Goal: Information Seeking & Learning: Learn about a topic

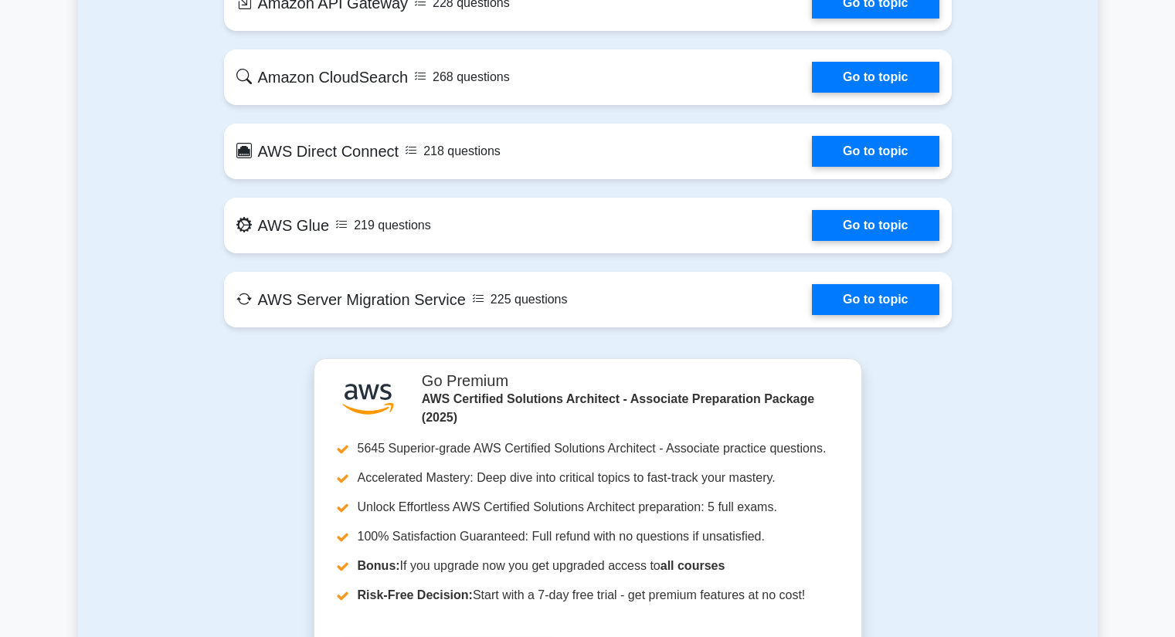
scroll to position [2679, 0]
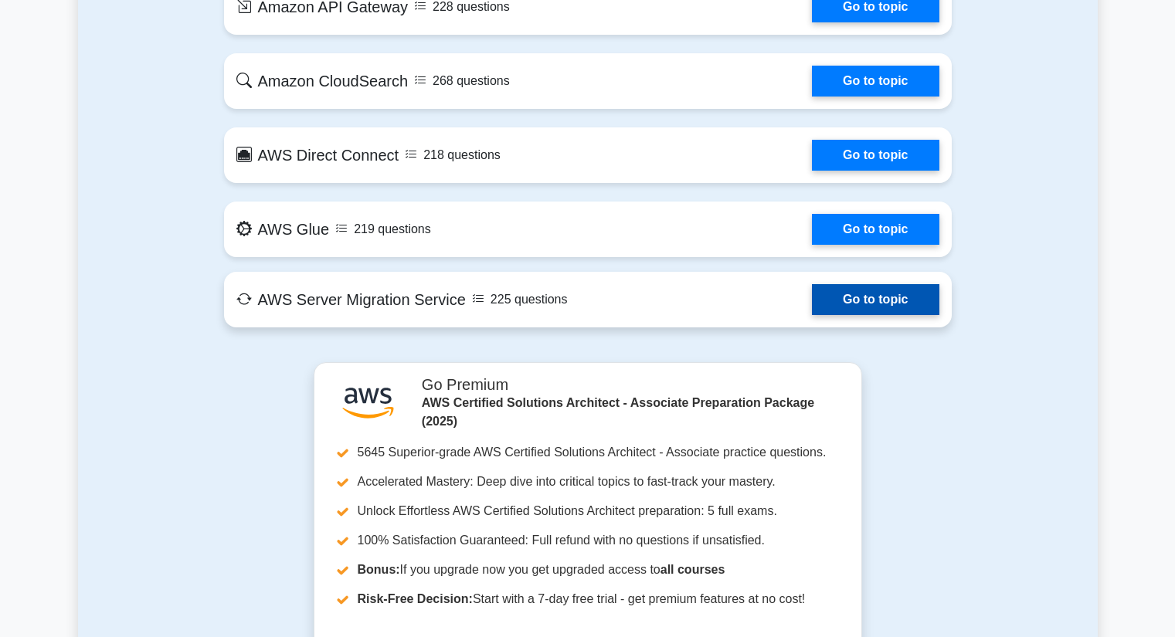
click at [812, 295] on link "Go to topic" at bounding box center [875, 299] width 127 height 31
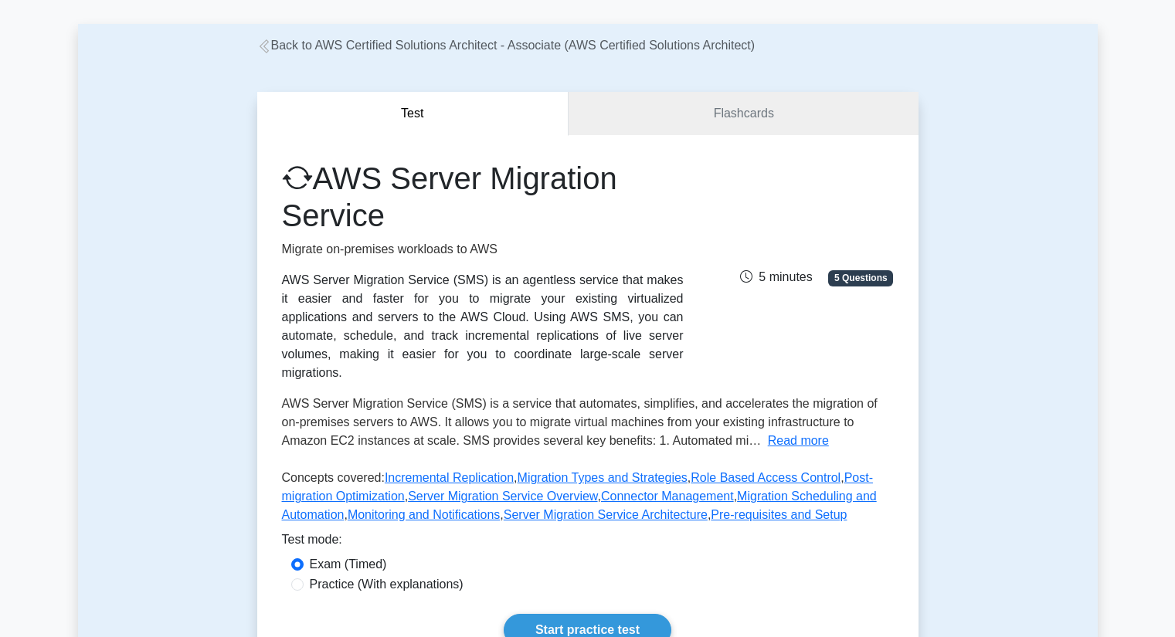
scroll to position [52, 0]
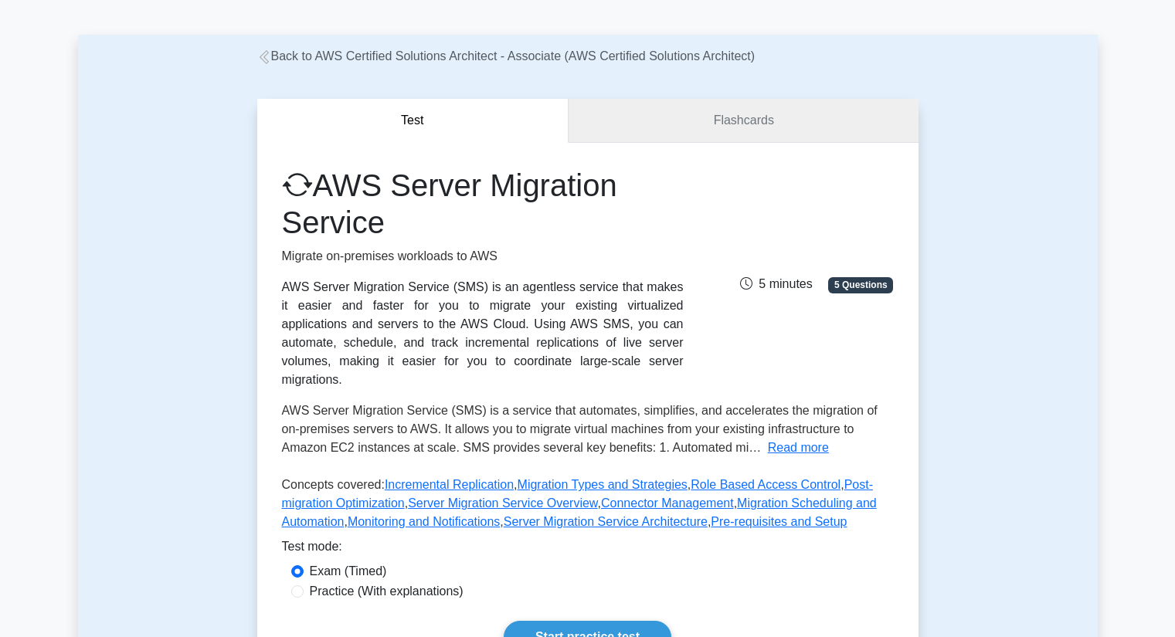
click at [660, 122] on link "Flashcards" at bounding box center [743, 121] width 349 height 44
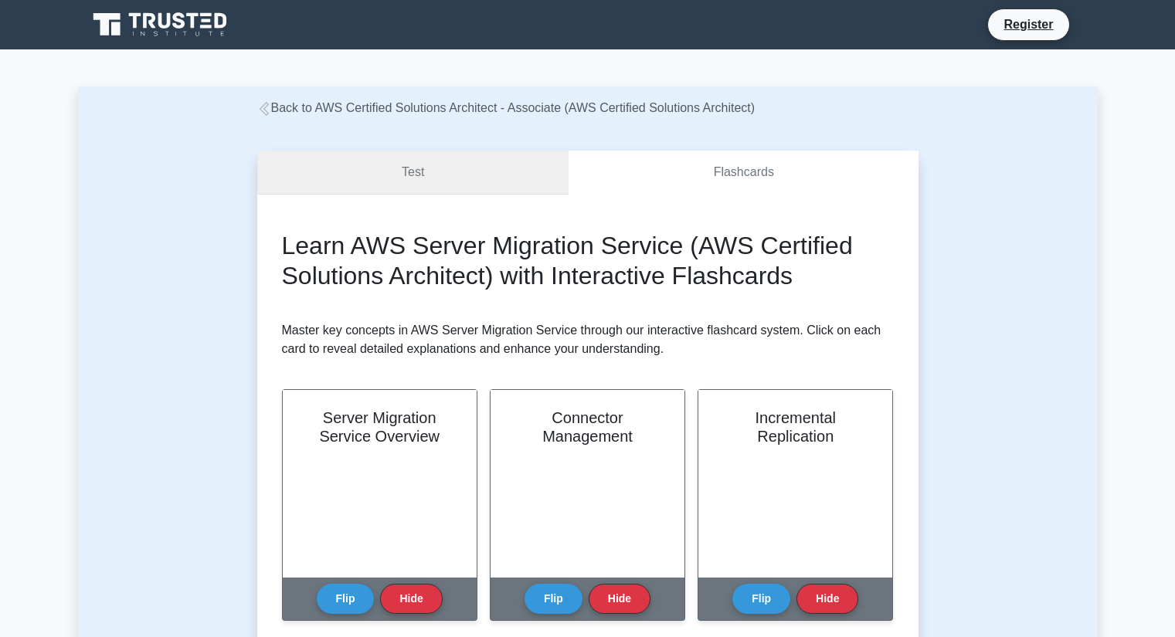
scroll to position [70, 0]
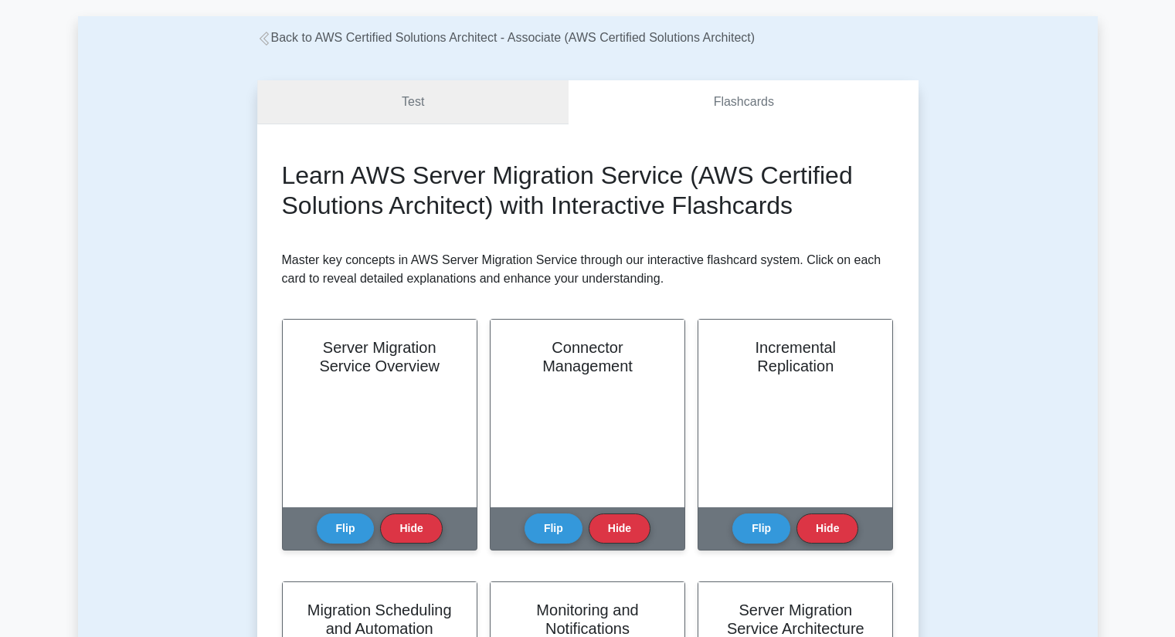
click at [466, 104] on link "Test" at bounding box center [413, 102] width 312 height 44
